Goal: Find specific page/section: Find specific page/section

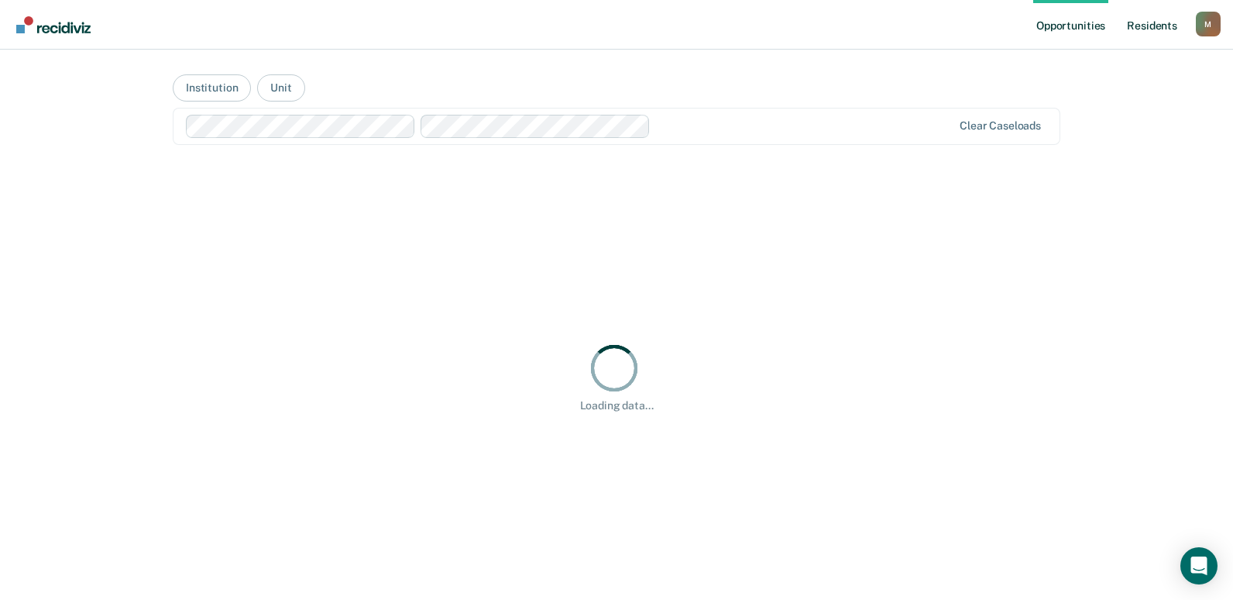
click at [1164, 29] on link "Resident s" at bounding box center [1152, 25] width 57 height 50
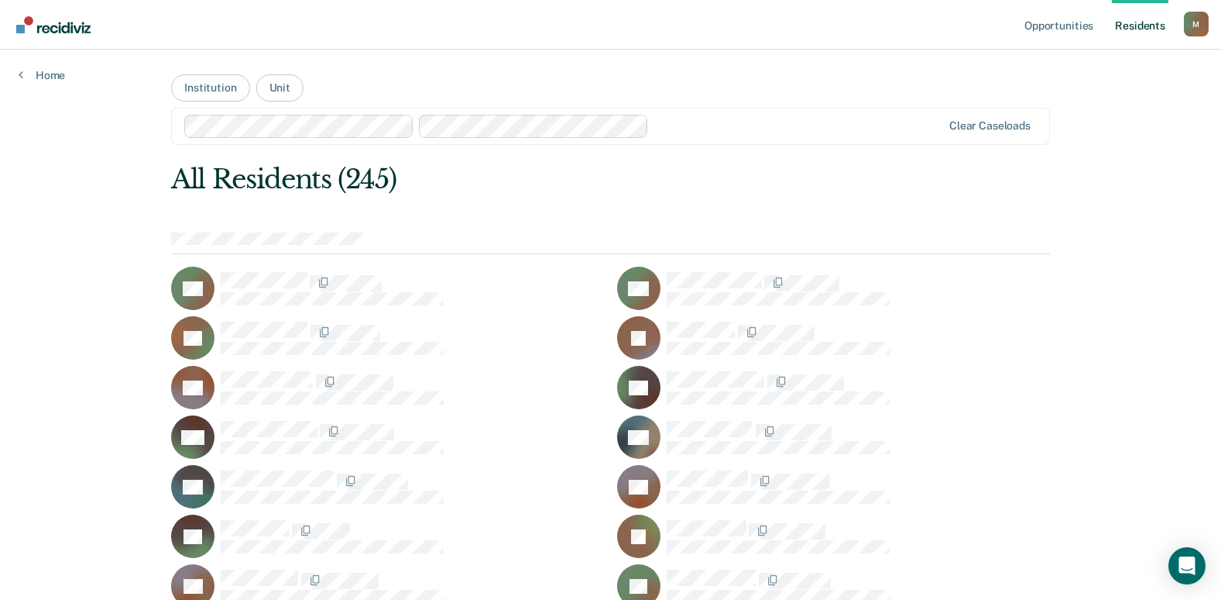
scroll to position [1070, 0]
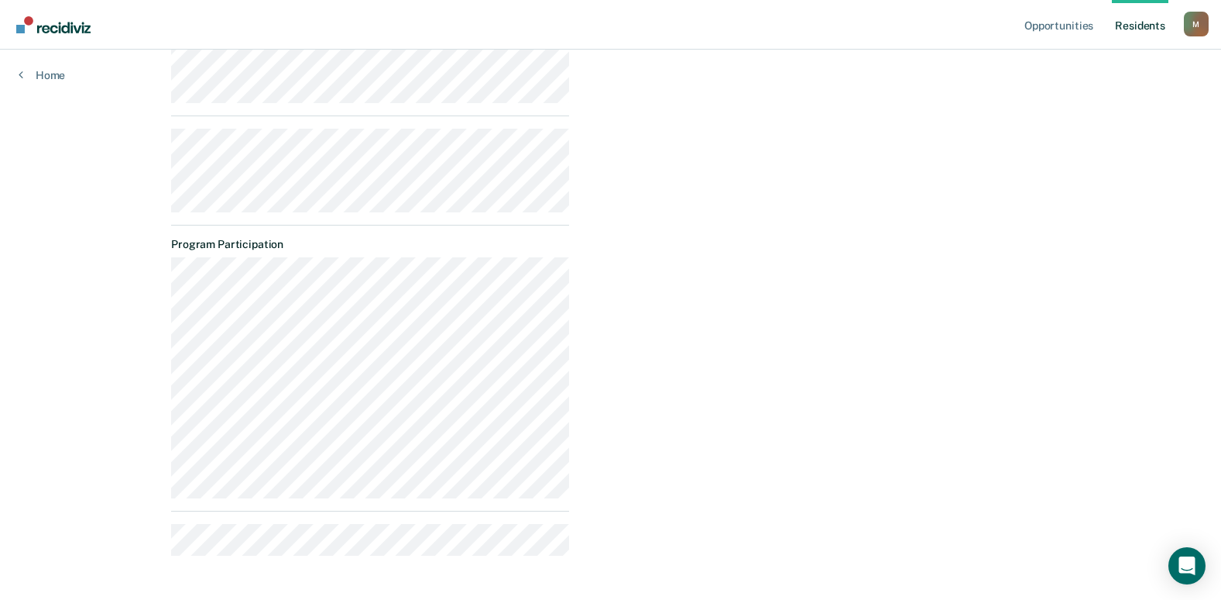
scroll to position [979, 0]
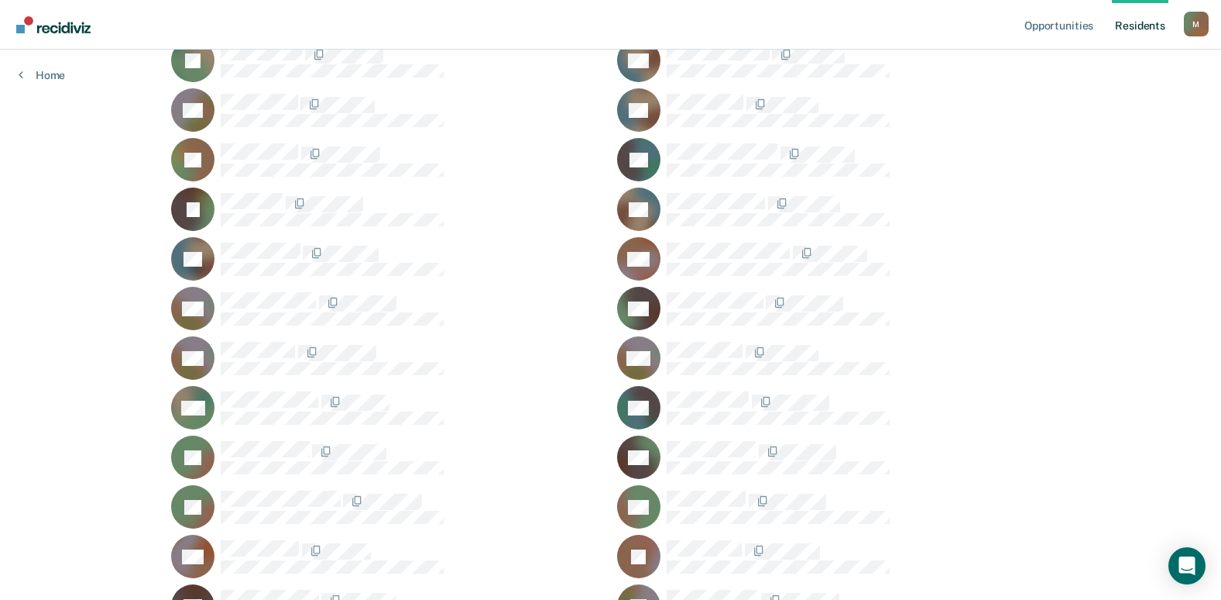
scroll to position [3748, 0]
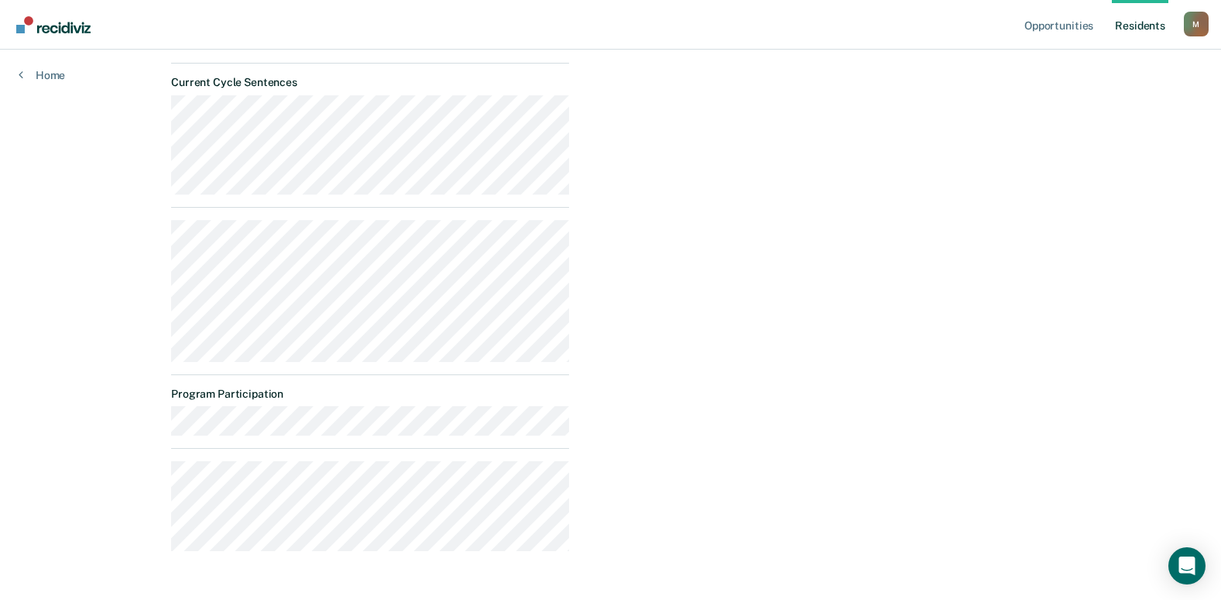
scroll to position [586, 0]
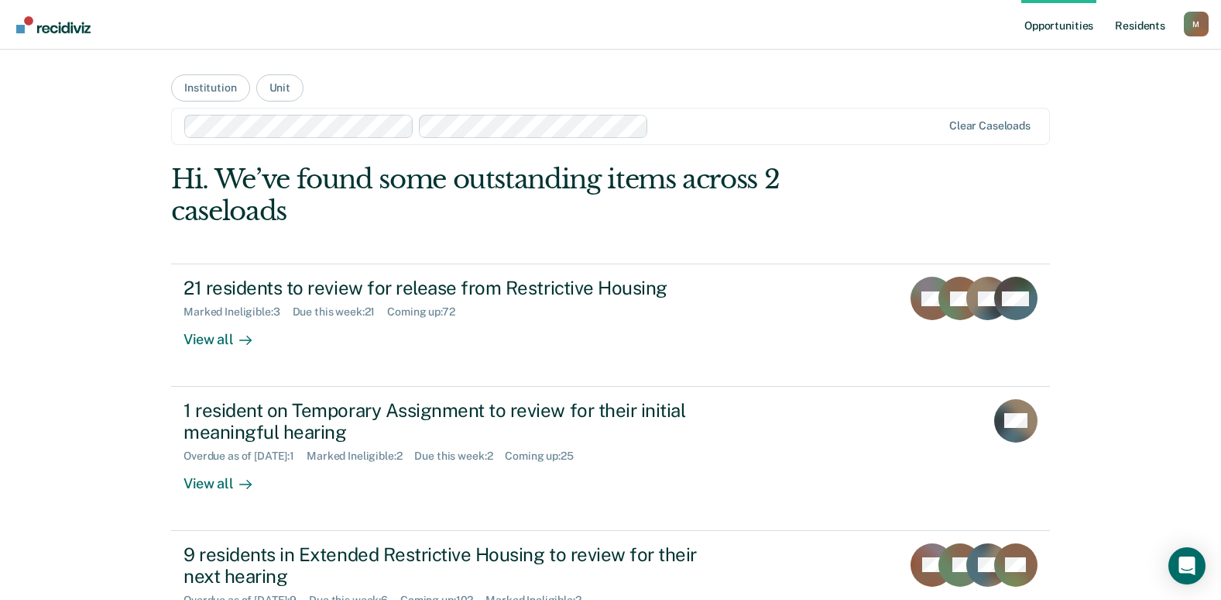
click at [1138, 14] on link "Resident s" at bounding box center [1140, 25] width 57 height 50
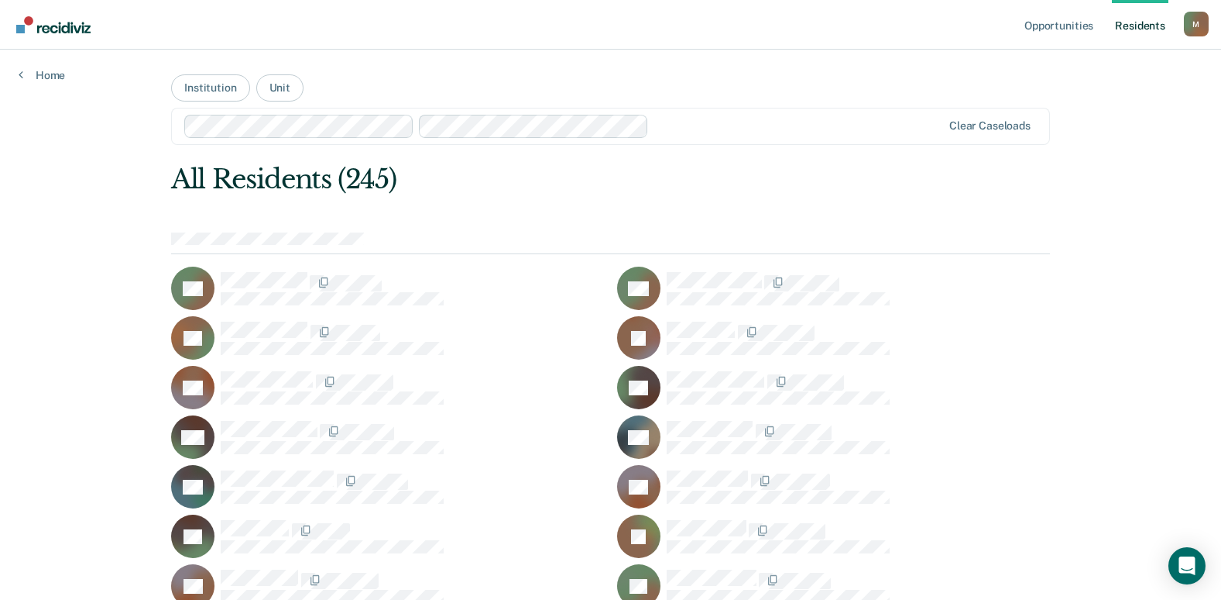
scroll to position [2657, 0]
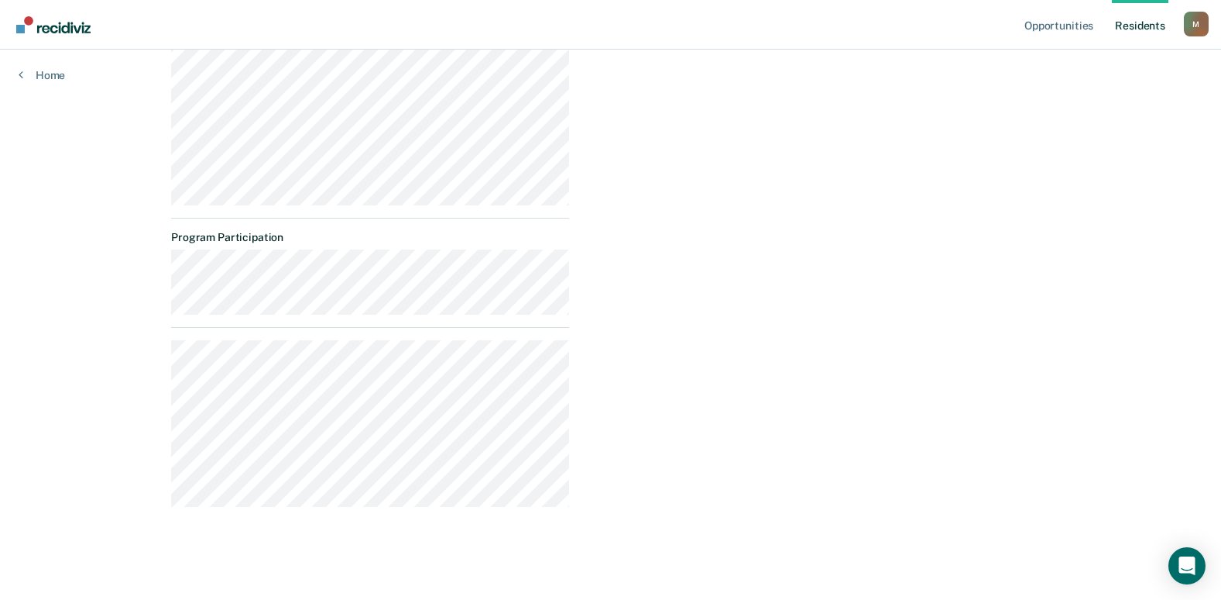
scroll to position [804, 0]
